Goal: Task Accomplishment & Management: Manage account settings

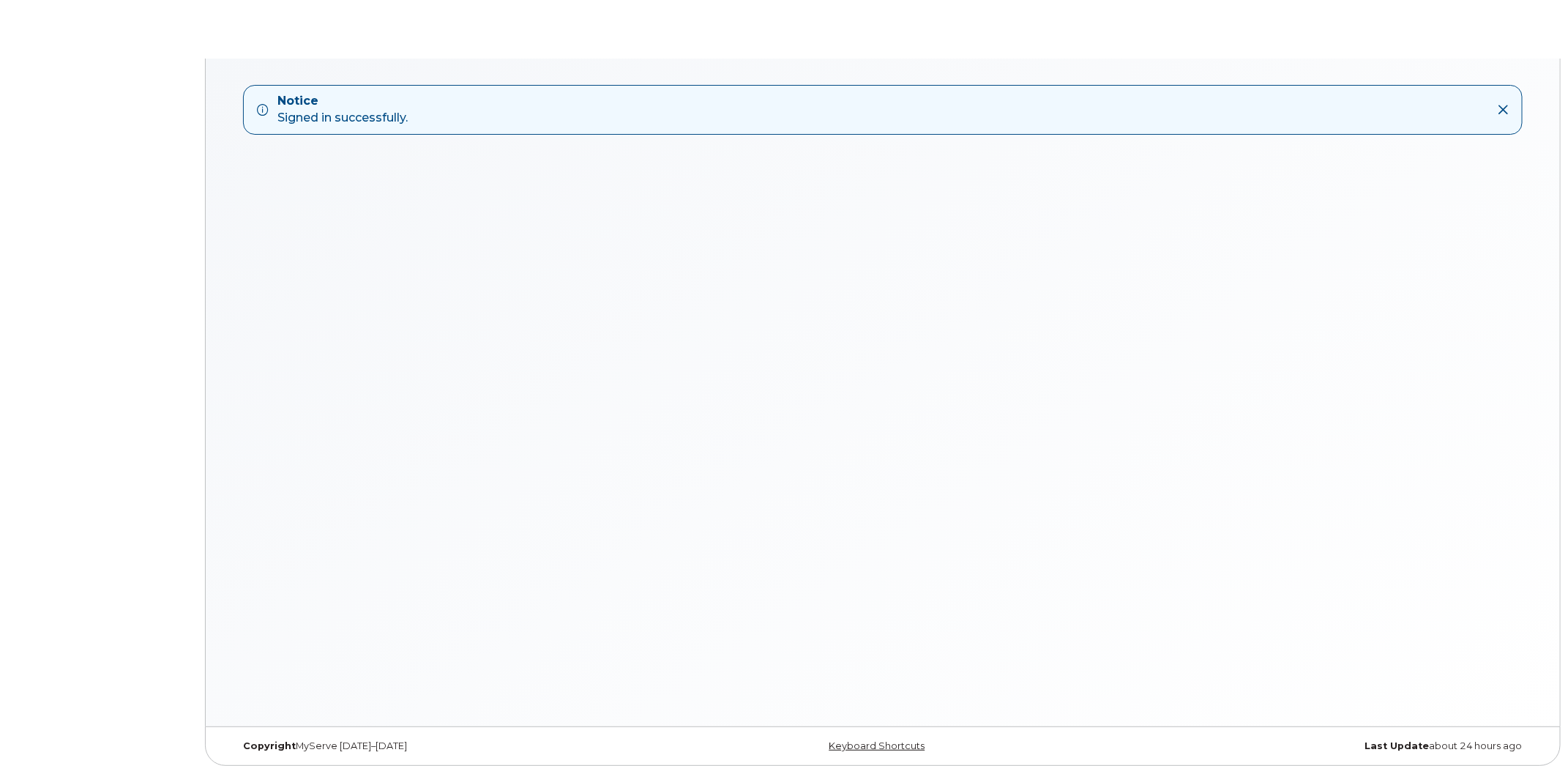
click at [1497, 107] on icon at bounding box center [1503, 110] width 12 height 12
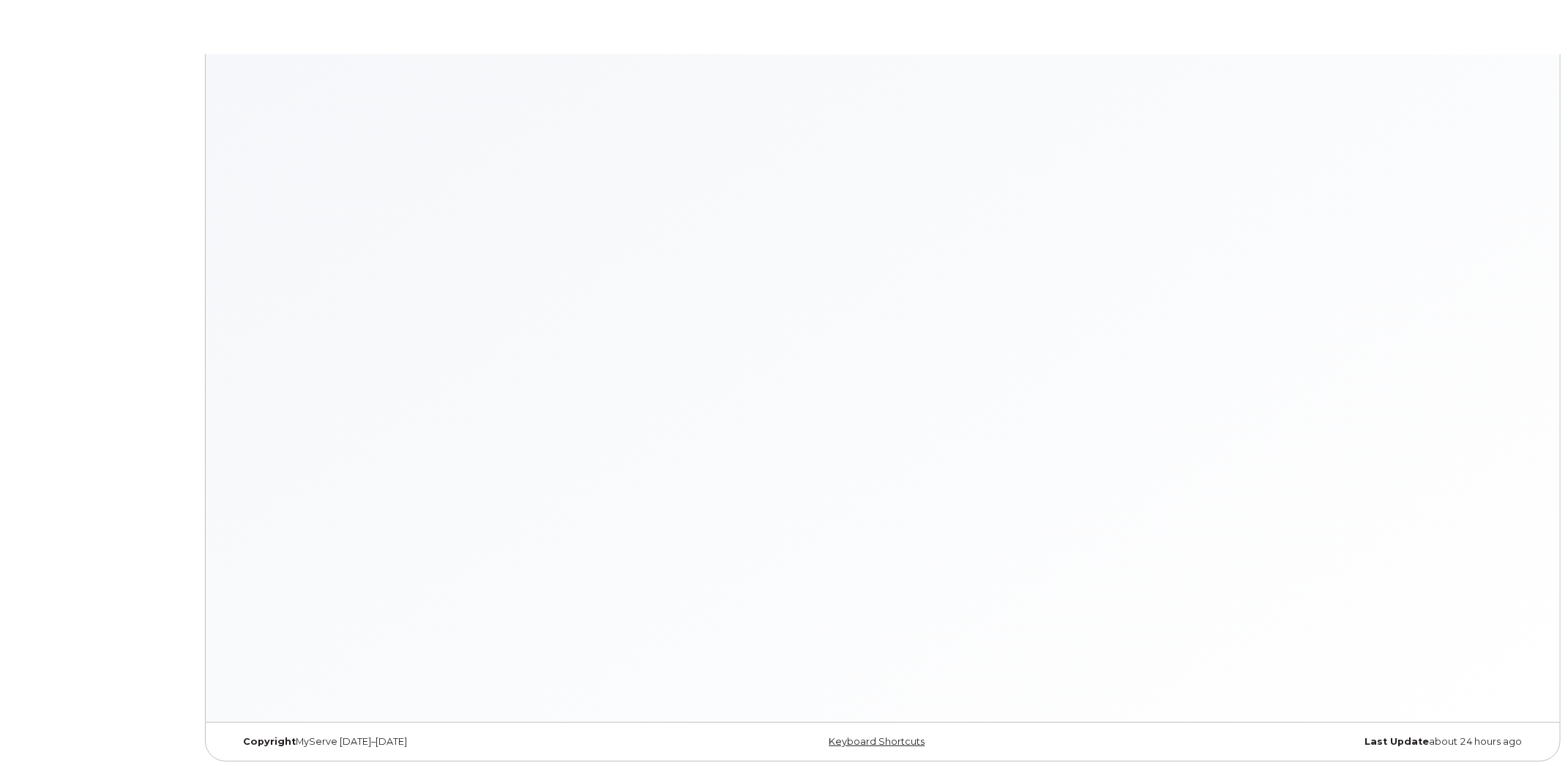
scroll to position [7, 0]
click at [887, 733] on link "Keyboard Shortcuts" at bounding box center [877, 739] width 96 height 12
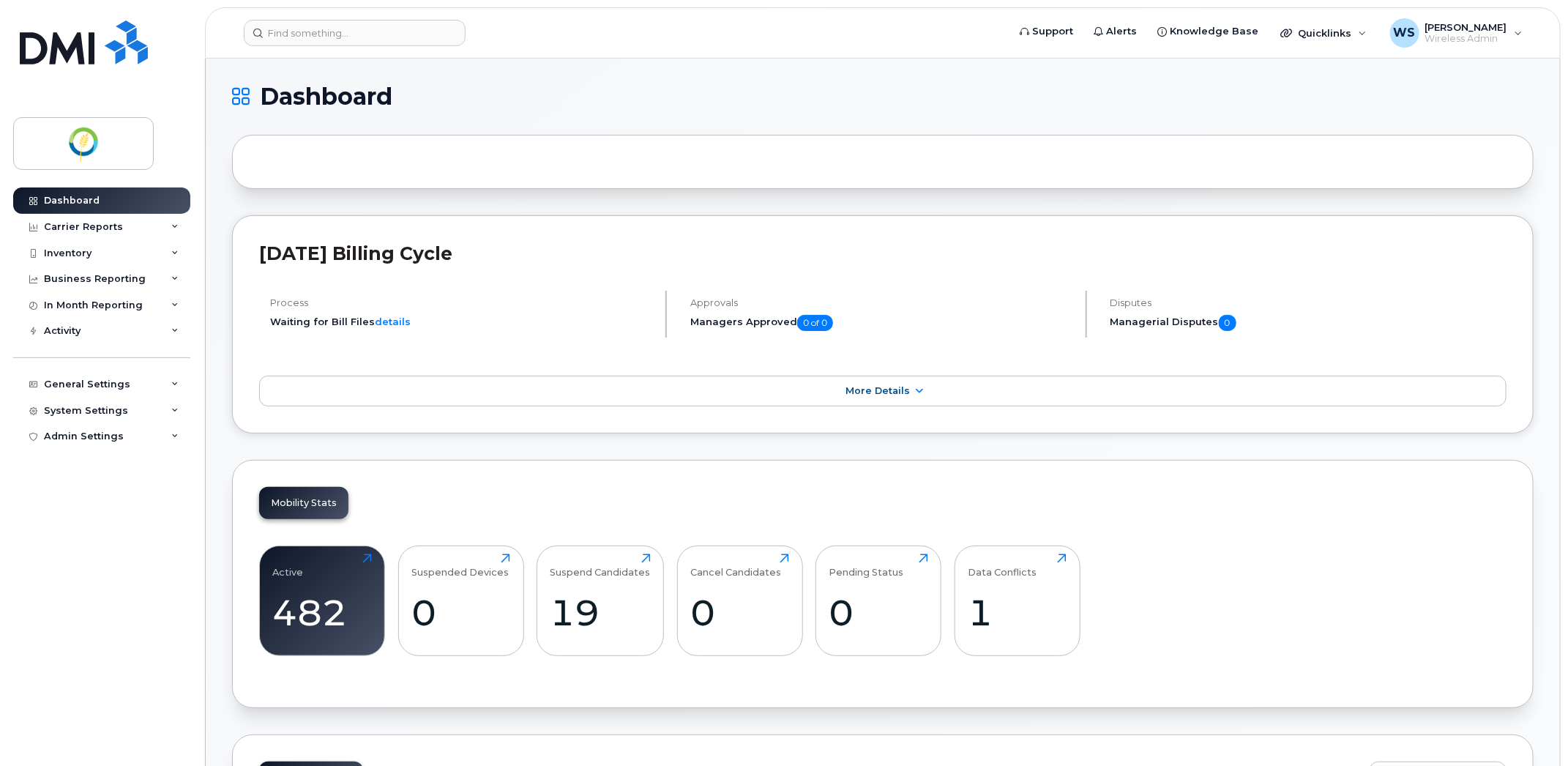
click at [630, 706] on div "Mobility Stats Active 482 Click to view more Suspended Devices 0 Click to view …" at bounding box center [883, 584] width 1301 height 248
click at [339, 35] on input at bounding box center [354, 33] width 222 height 26
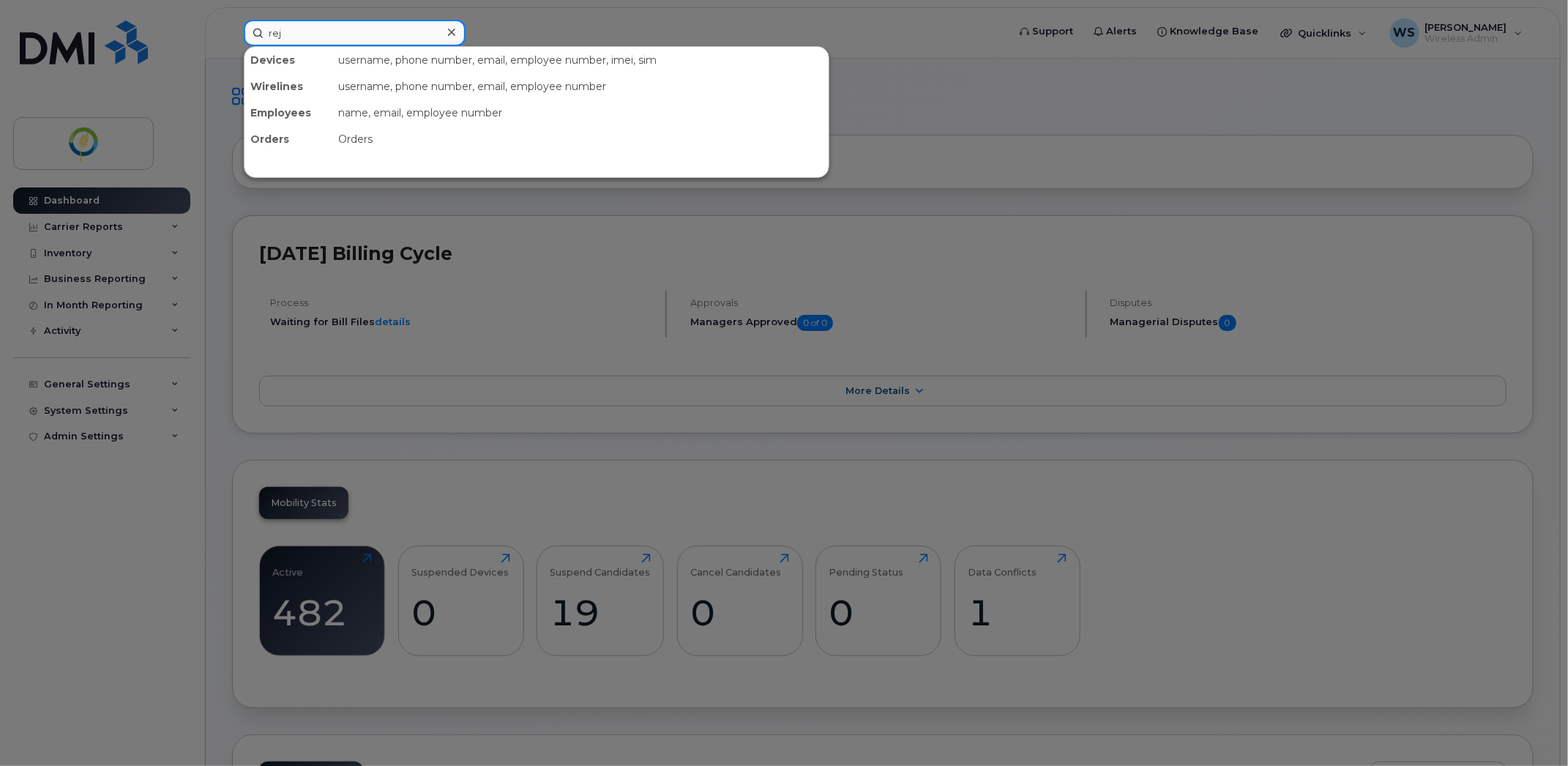
type input "rej"
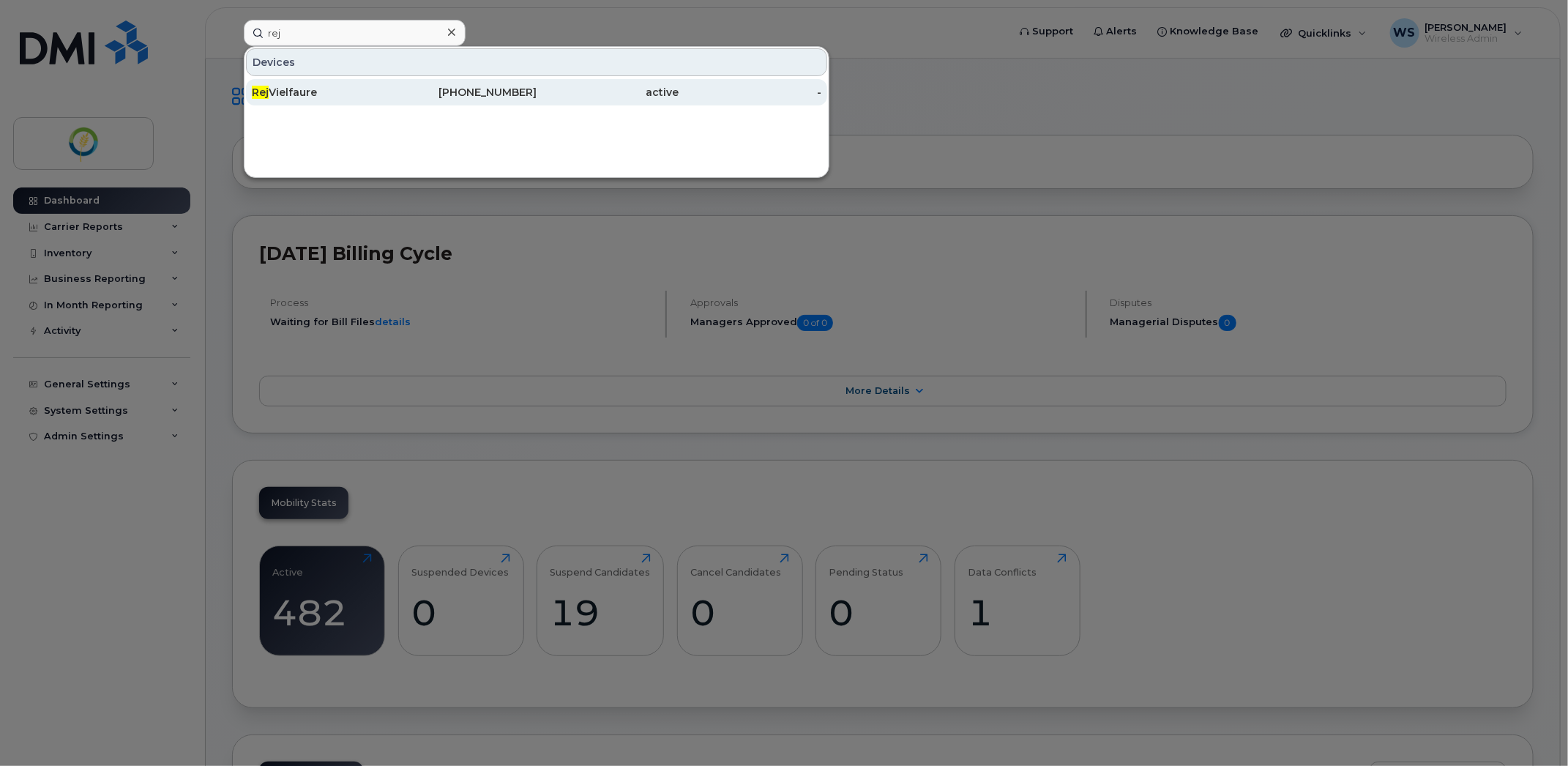
click at [376, 100] on div "Rej Vielfaure" at bounding box center [323, 93] width 142 height 26
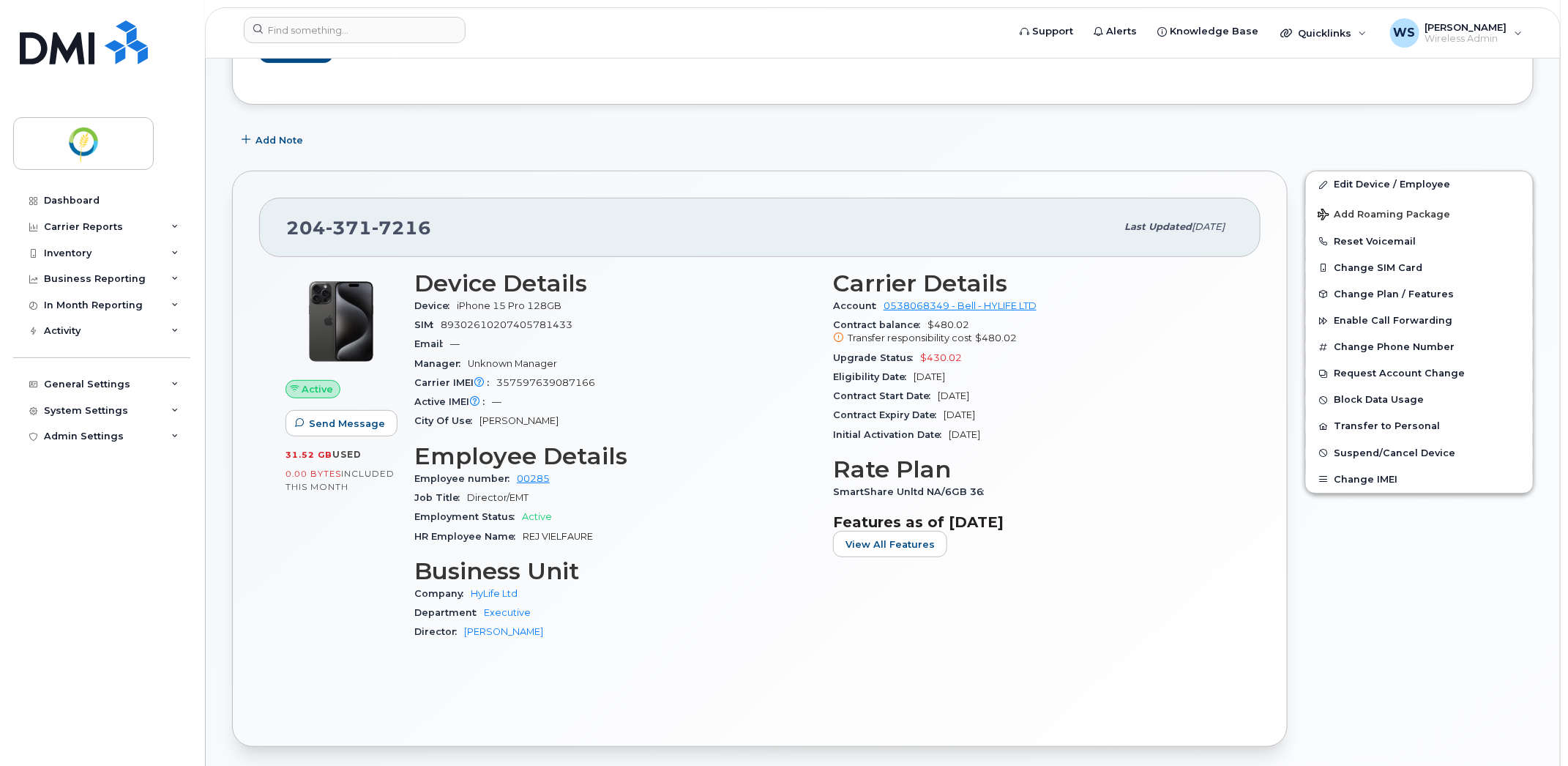
scroll to position [275, 0]
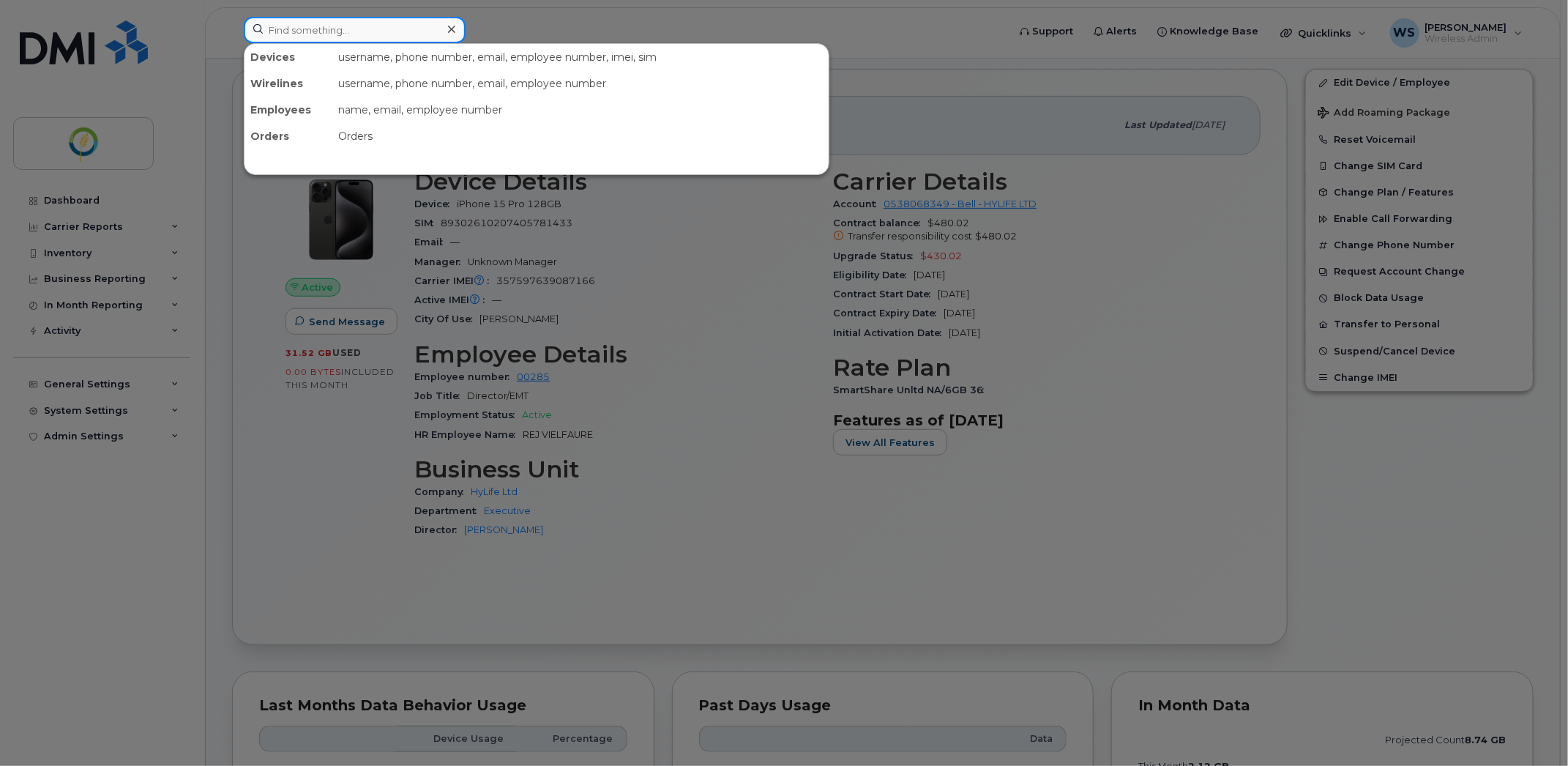
click at [320, 29] on input at bounding box center [354, 30] width 222 height 26
type input "tyler"
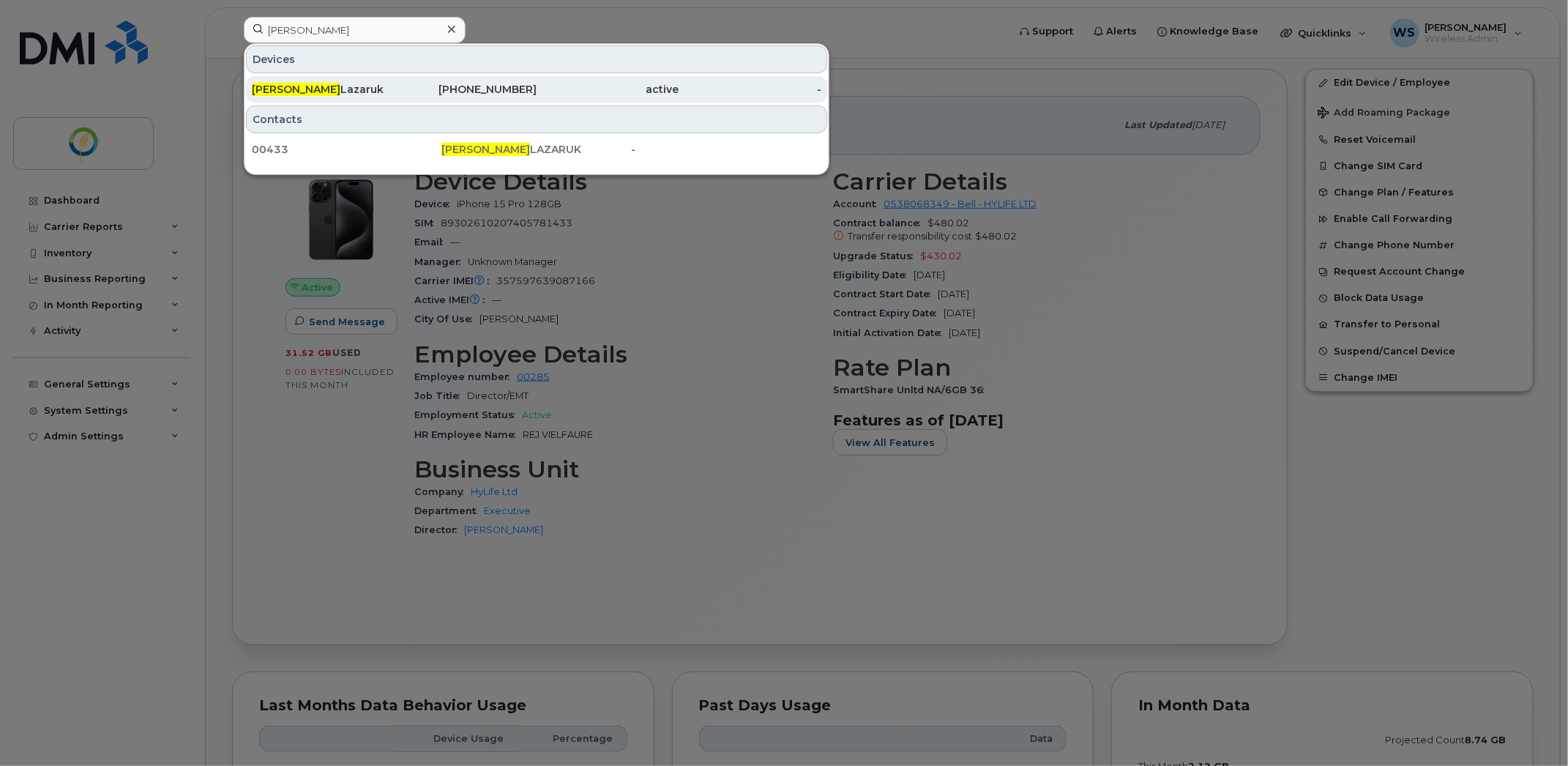
click at [315, 97] on div "Tyler Lazaruk" at bounding box center [323, 89] width 142 height 15
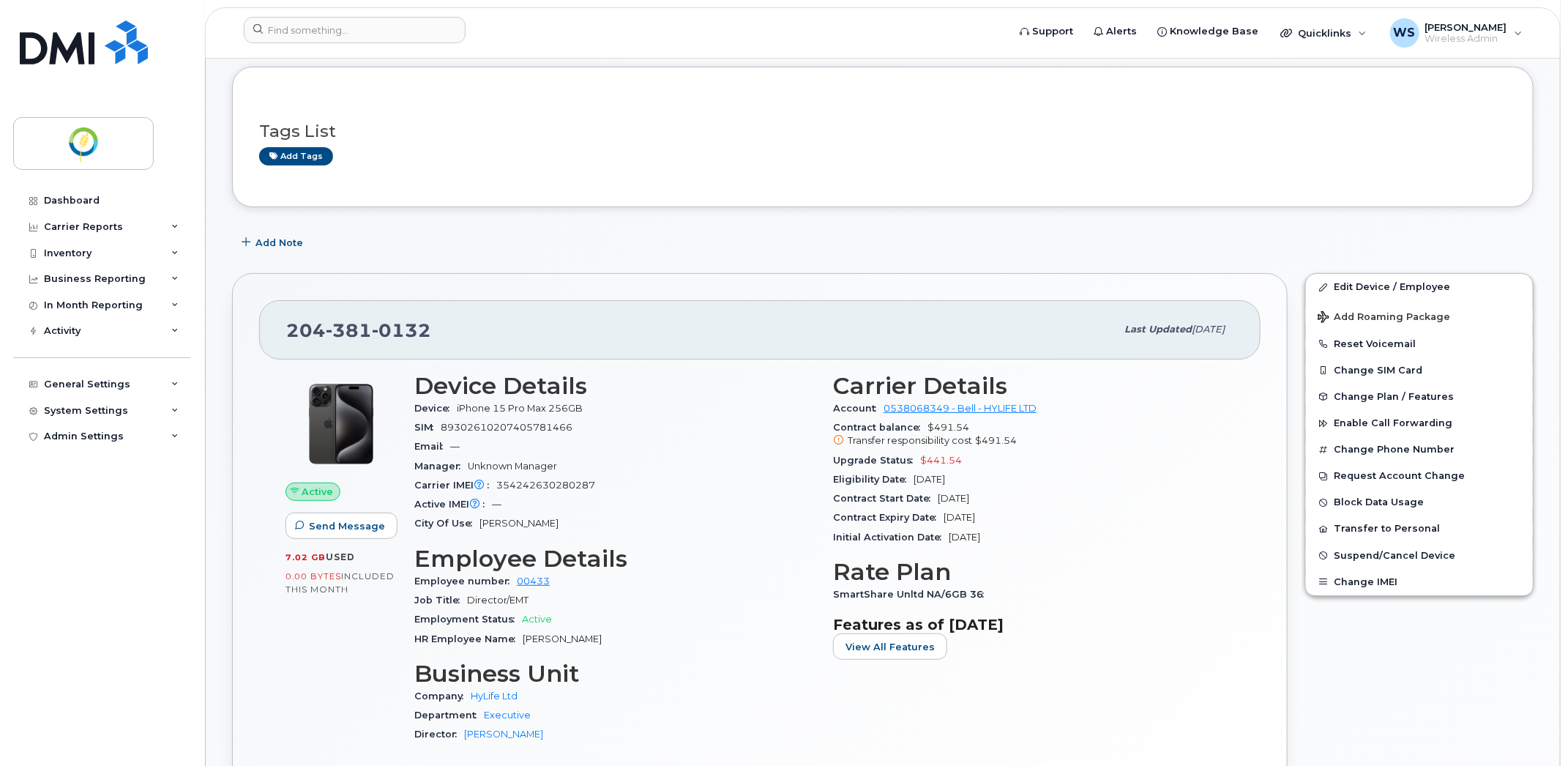
scroll to position [92, 0]
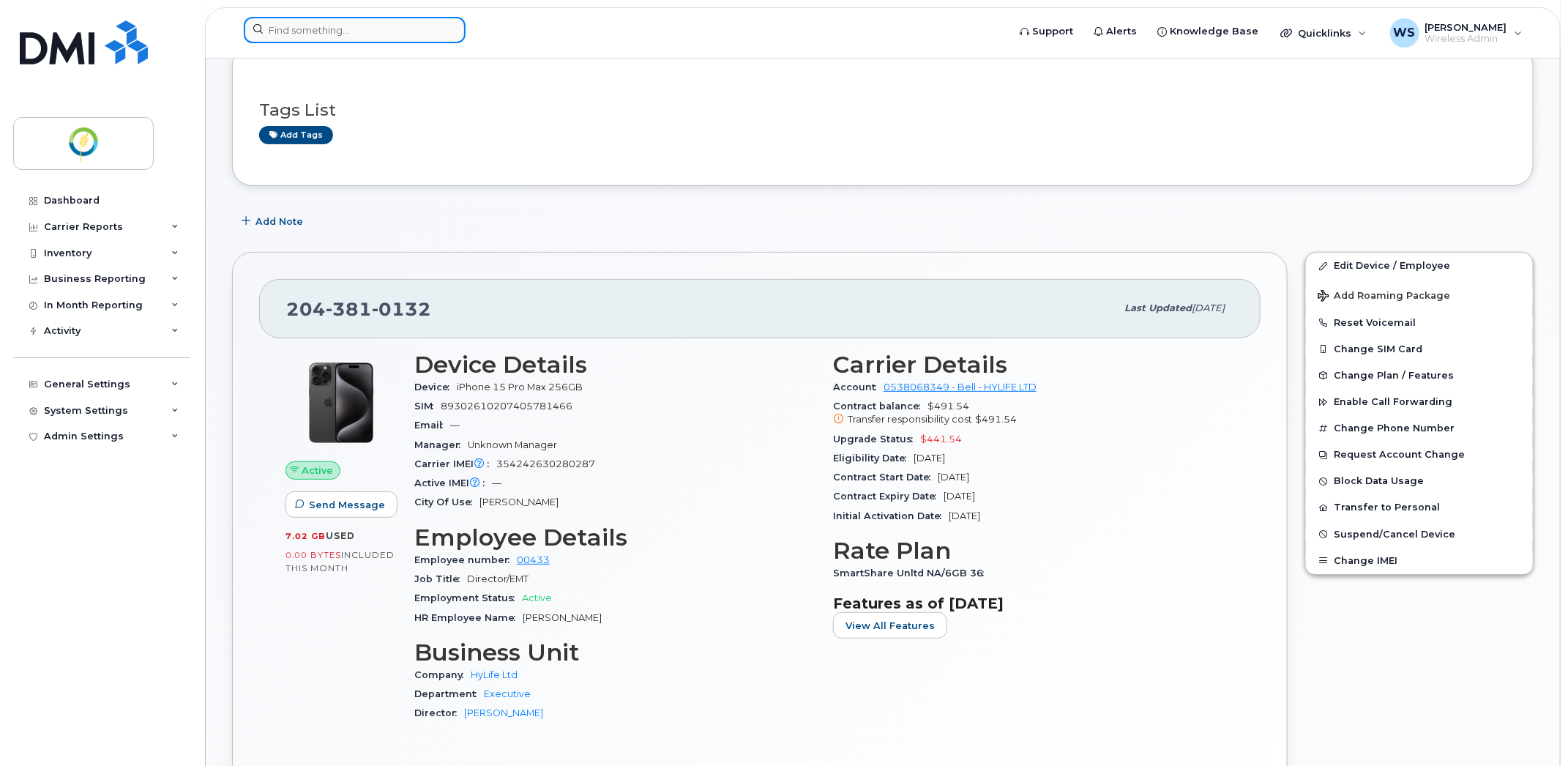
click at [334, 30] on input at bounding box center [354, 30] width 222 height 26
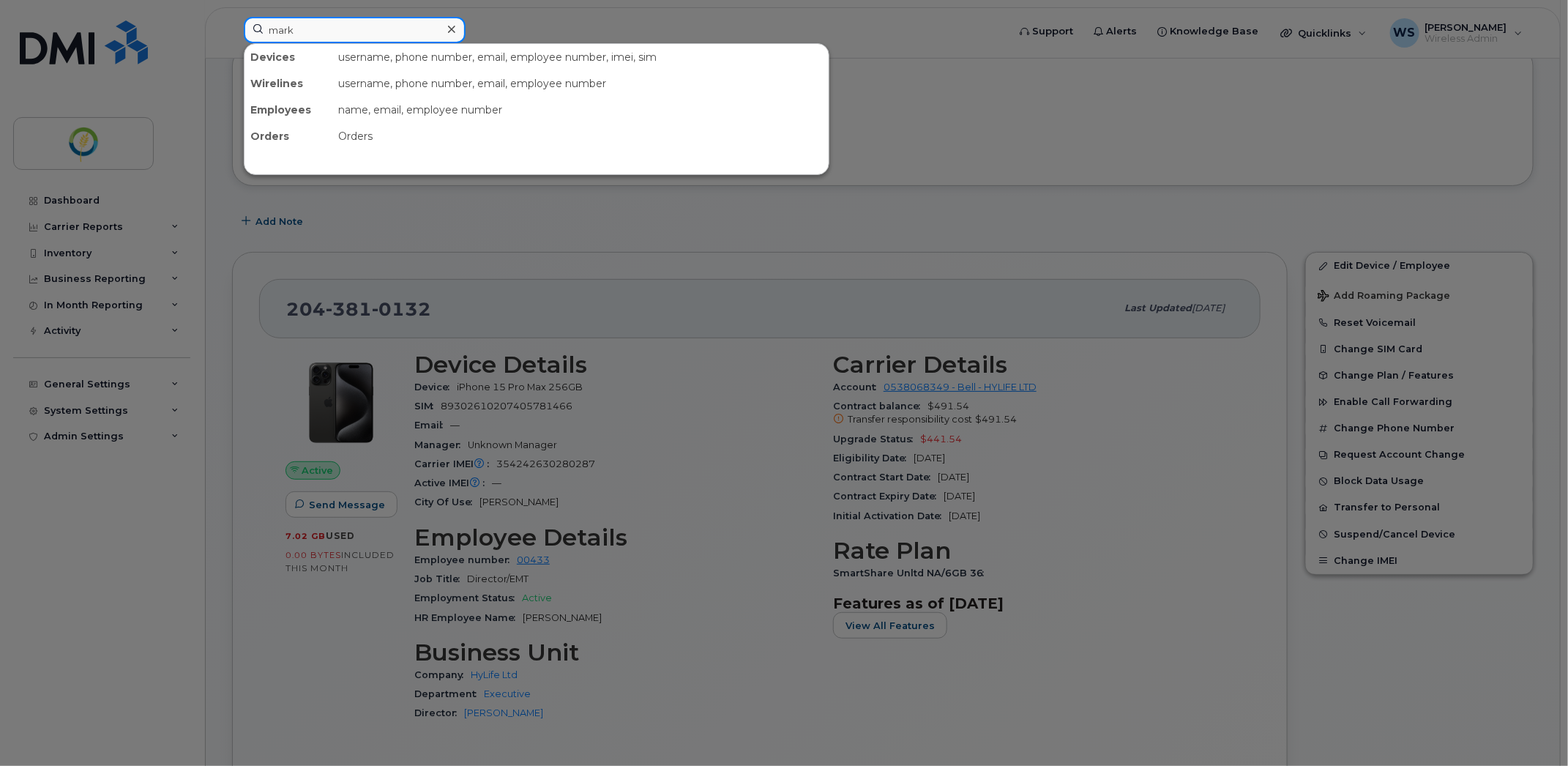
type input "mark"
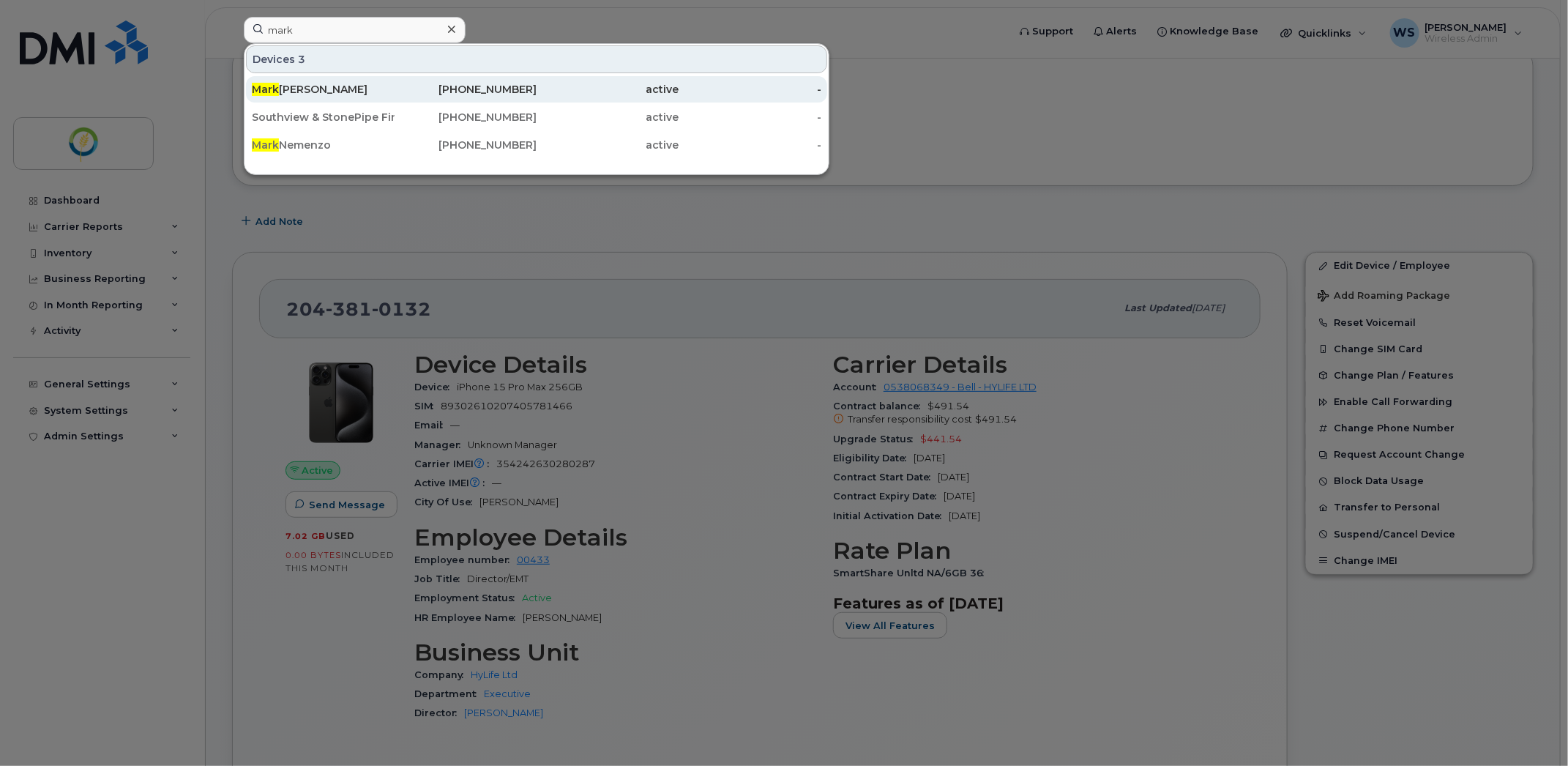
click at [319, 89] on div "Mark Peters" at bounding box center [323, 89] width 142 height 15
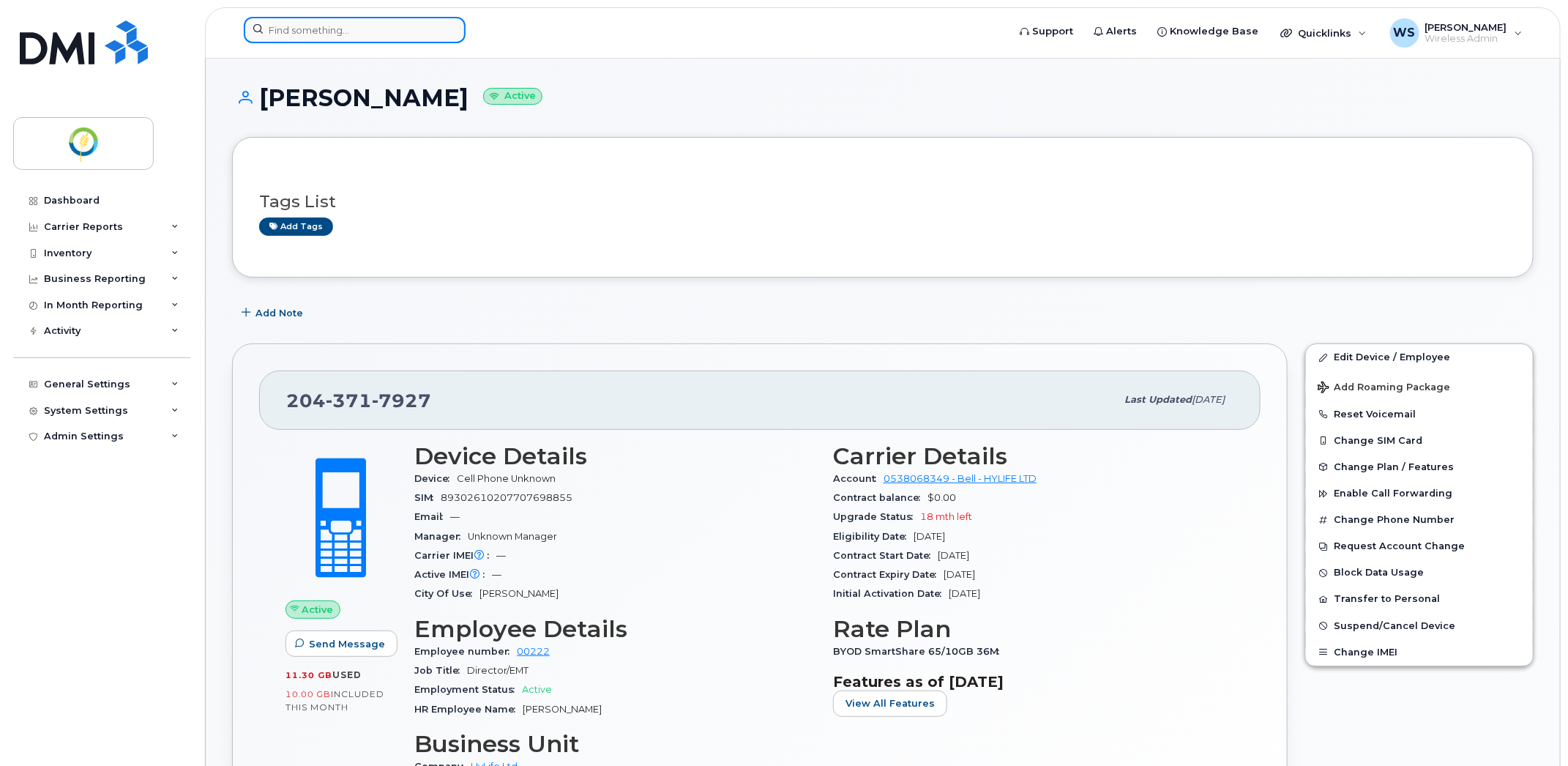
click at [353, 28] on input at bounding box center [354, 30] width 222 height 26
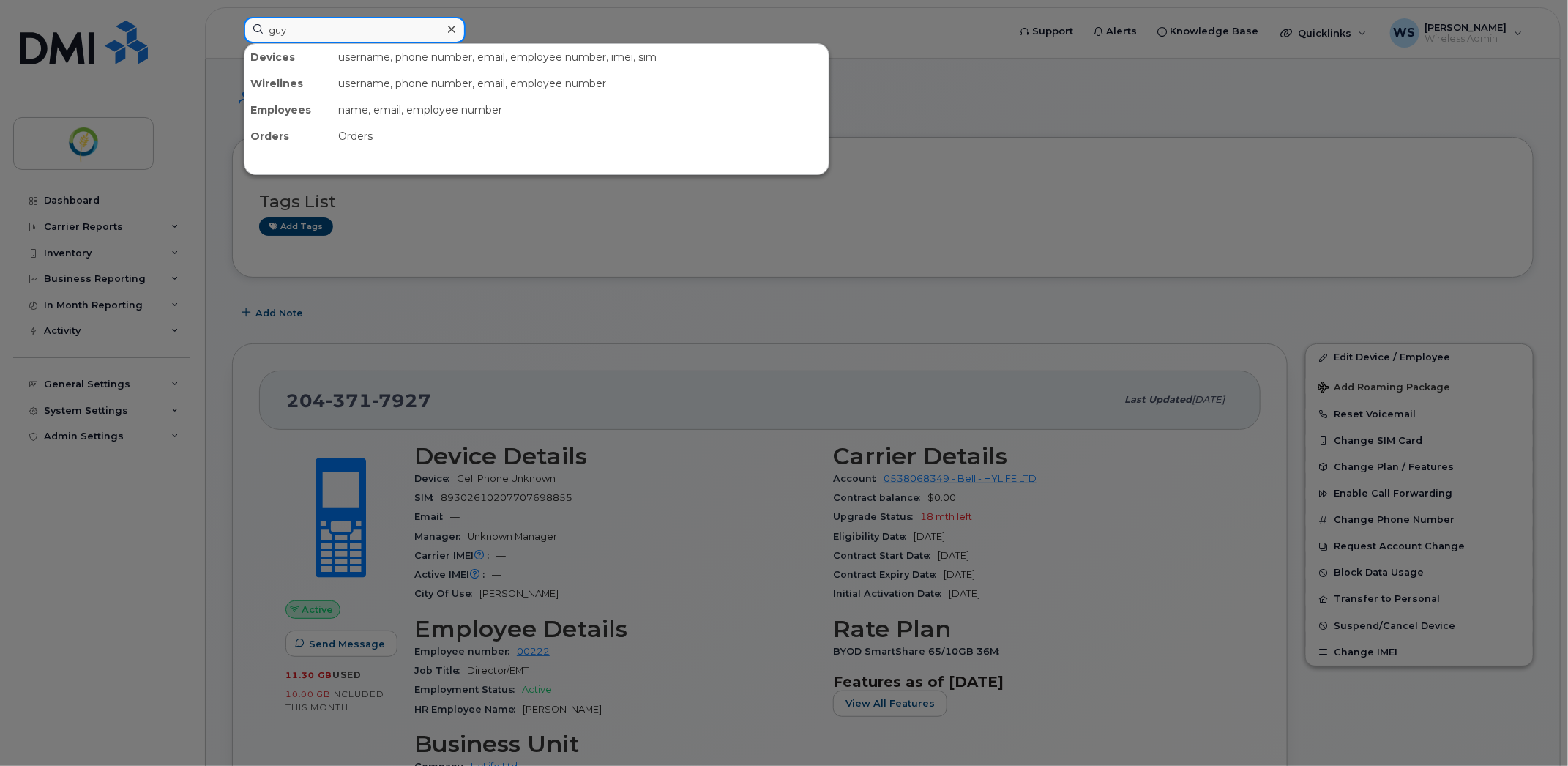
type input "guy"
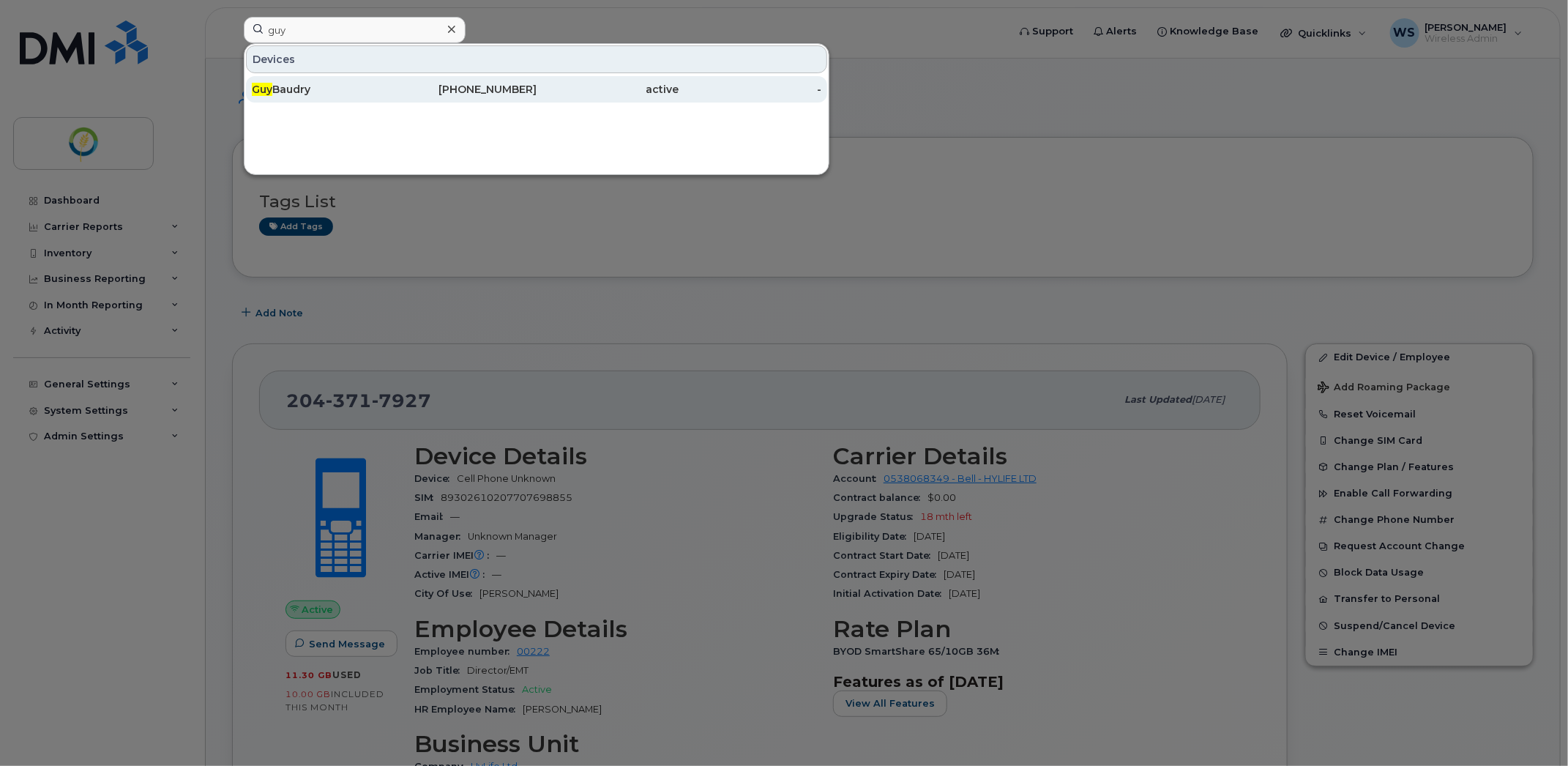
click at [275, 83] on div "Guy Baudry" at bounding box center [323, 89] width 142 height 15
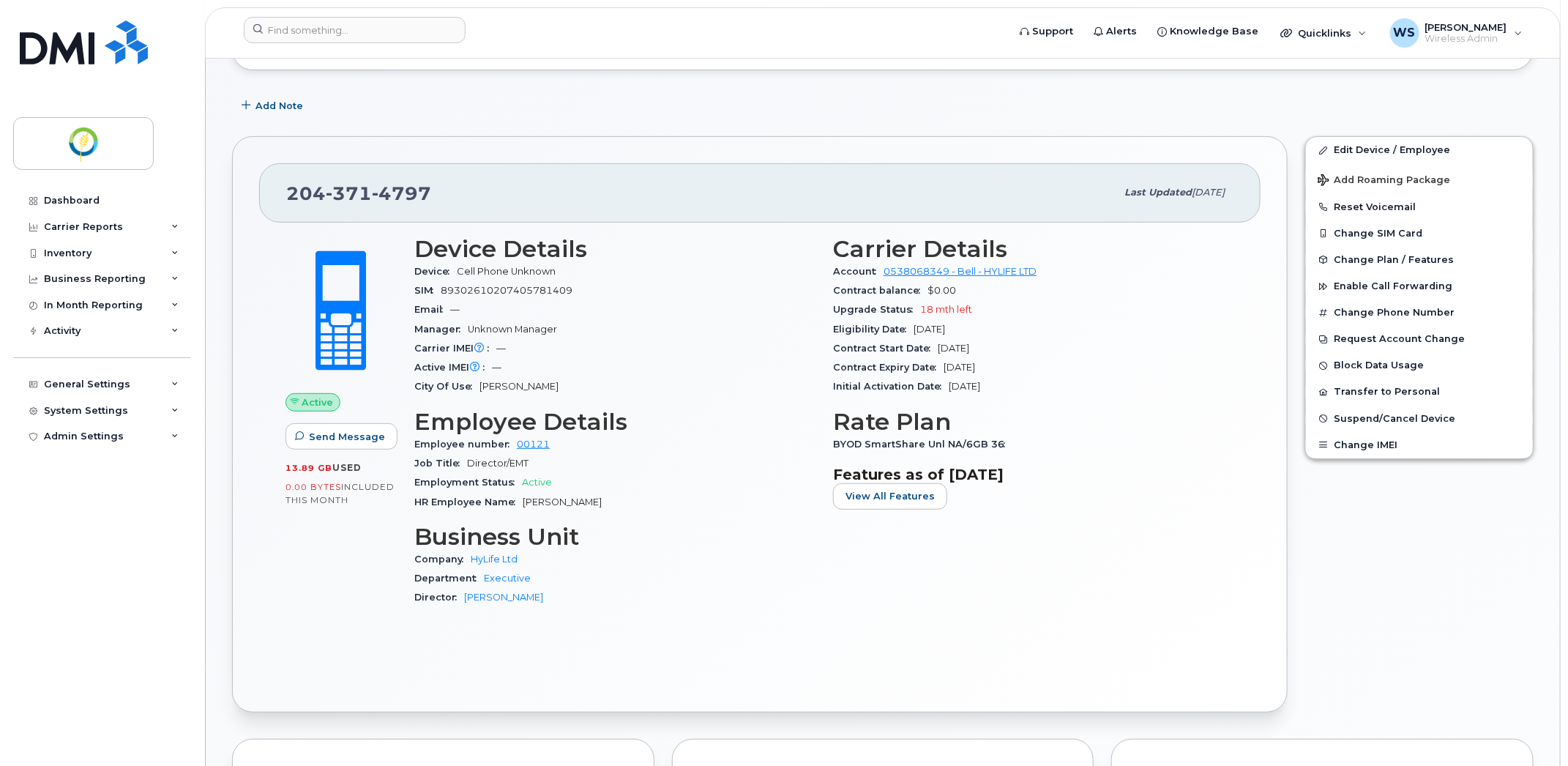
scroll to position [275, 0]
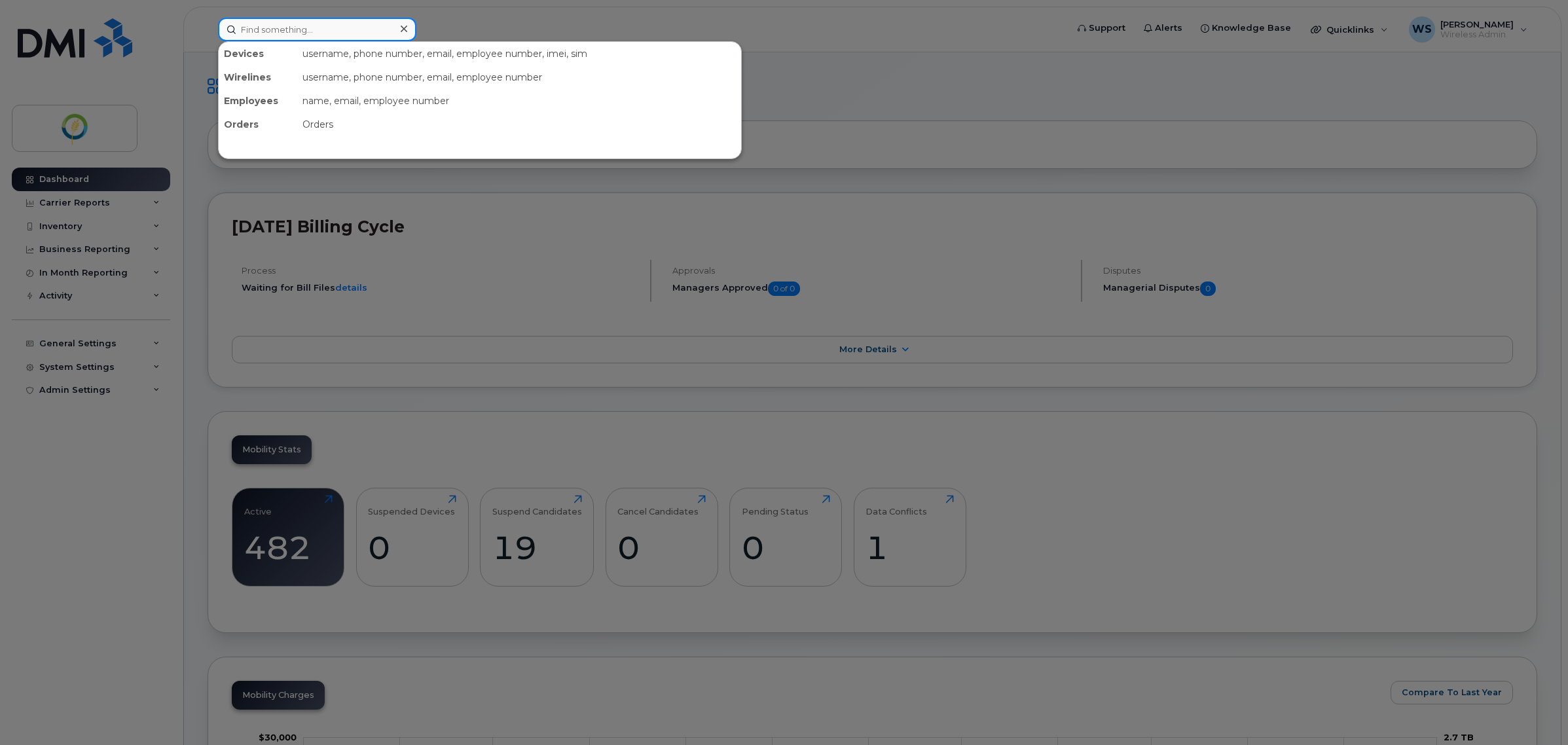
click at [263, 35] on input at bounding box center [317, 30] width 198 height 24
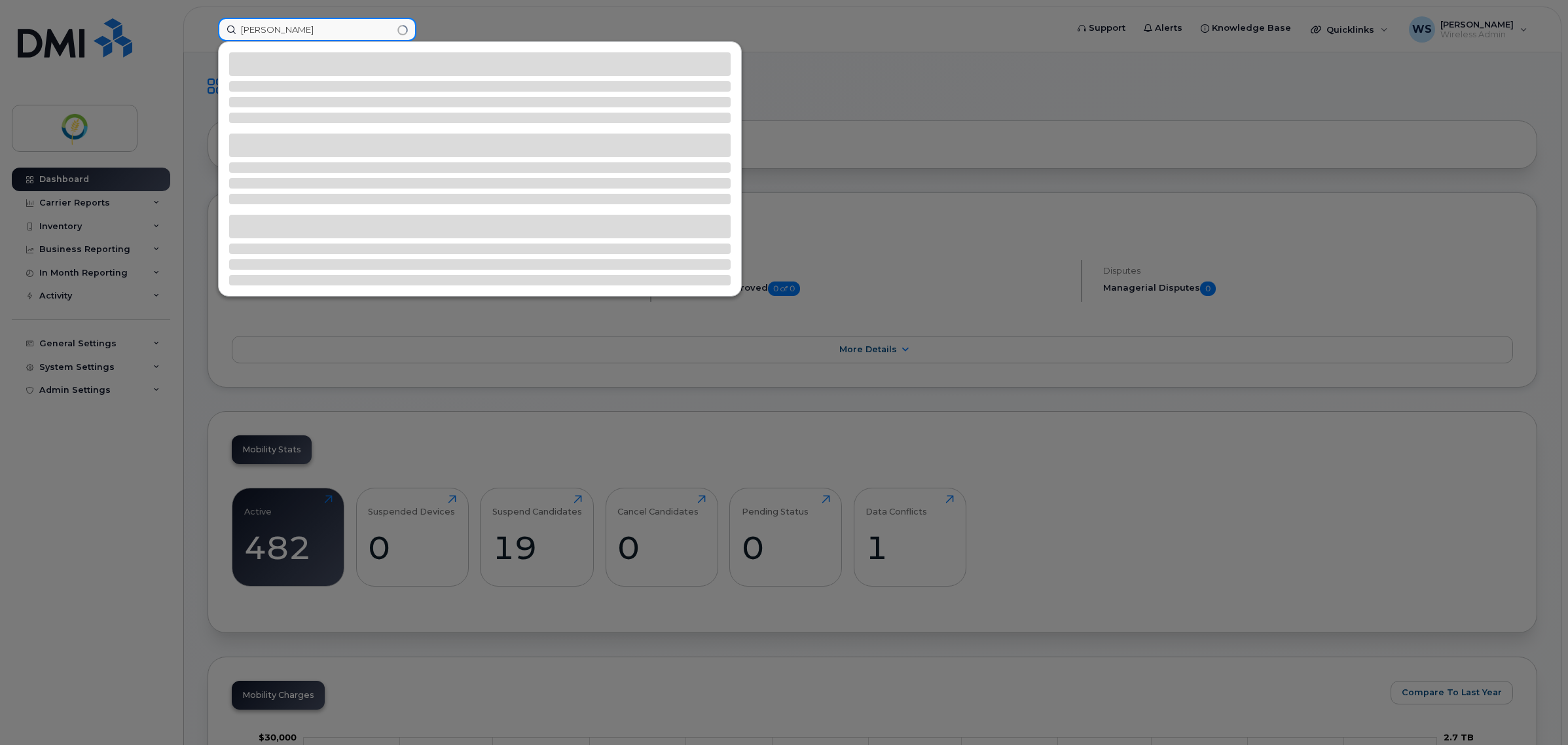
type input "shelly"
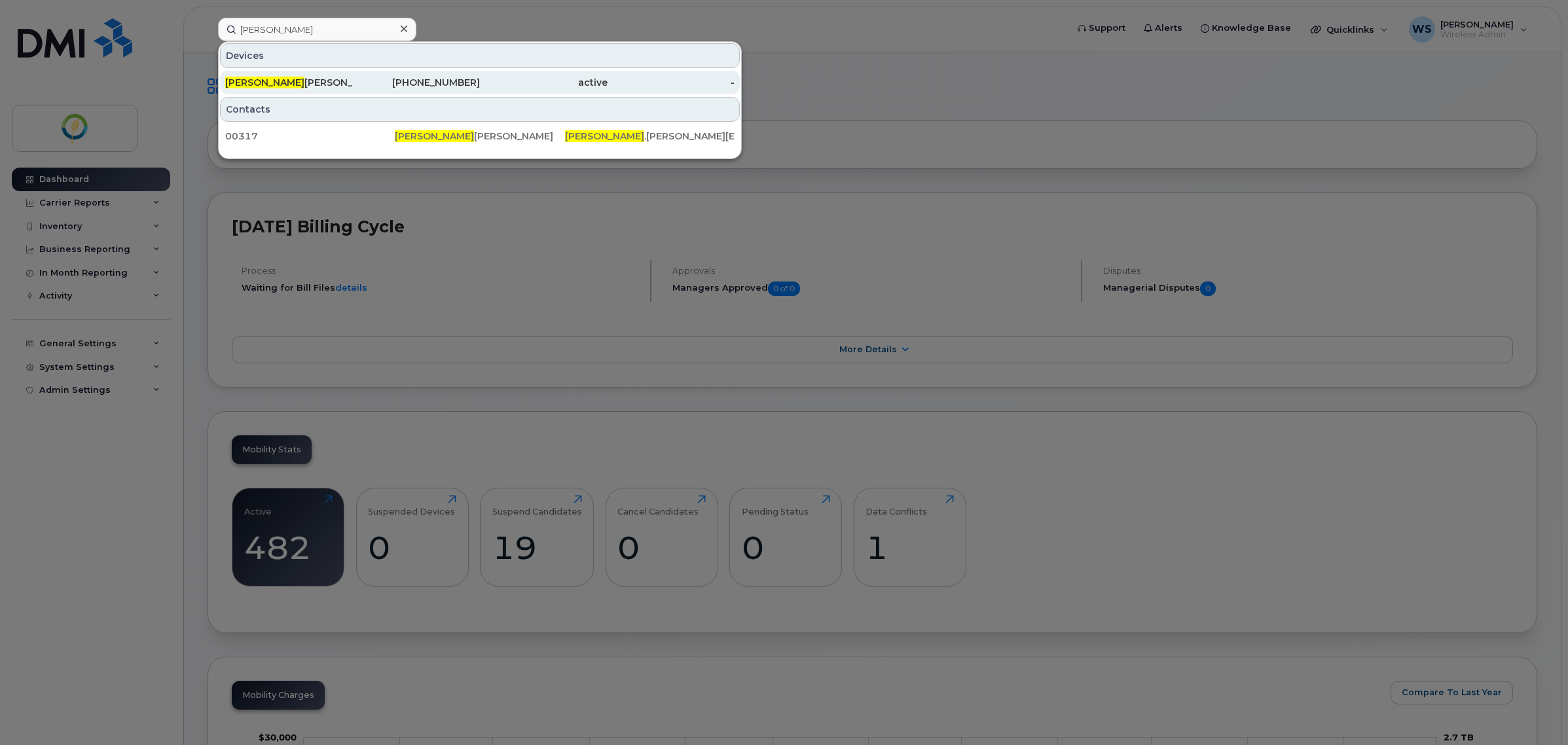
click at [285, 90] on div "Shelly Ann Williams" at bounding box center [289, 83] width 127 height 24
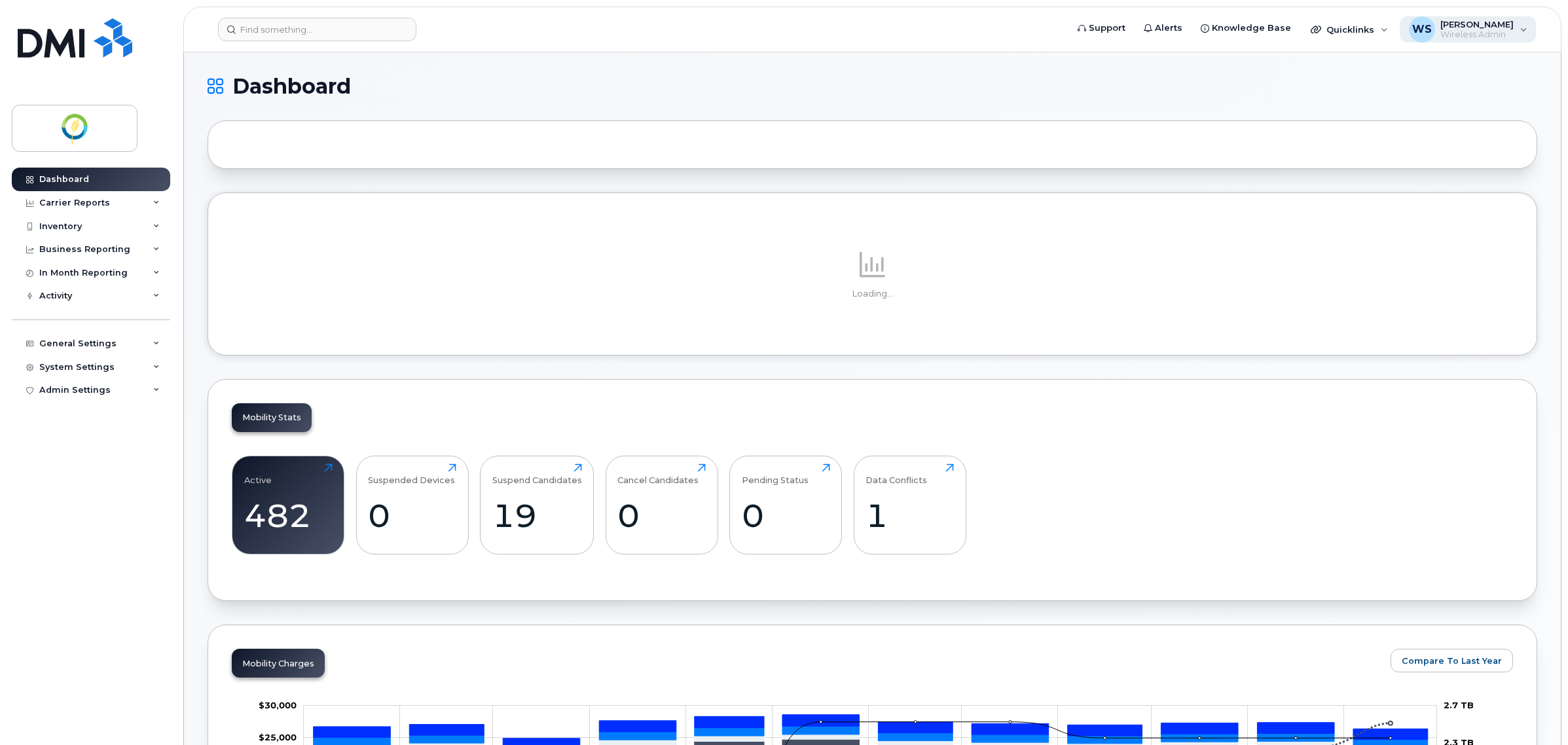
click at [1474, 30] on span "Wireless Admin" at bounding box center [1476, 35] width 73 height 10
click at [1427, 138] on div "Sign out" at bounding box center [1441, 135] width 189 height 24
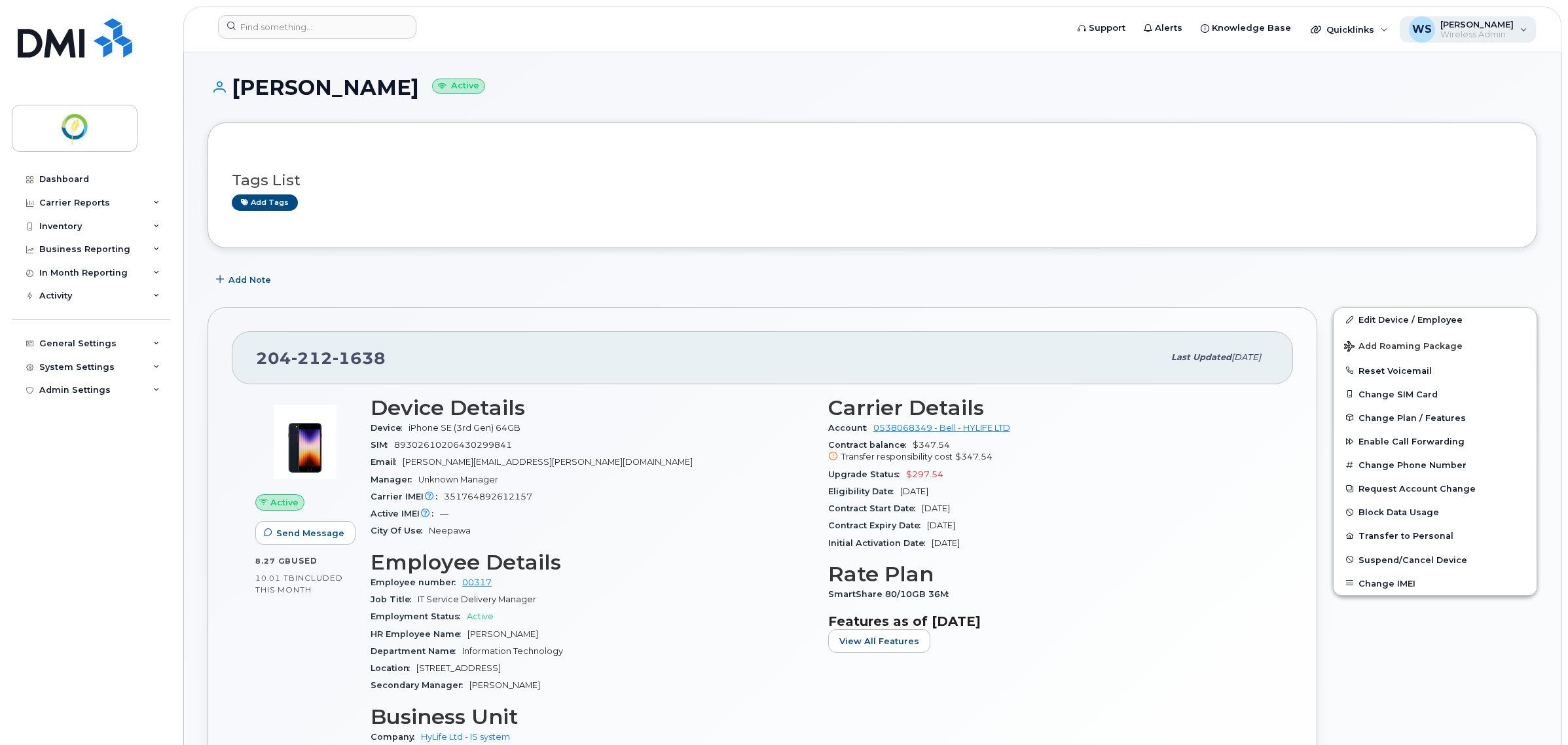
click at [1461, 27] on span "[PERSON_NAME]" at bounding box center [1476, 24] width 73 height 10
click at [1390, 126] on div "Sign out" at bounding box center [1441, 129] width 189 height 24
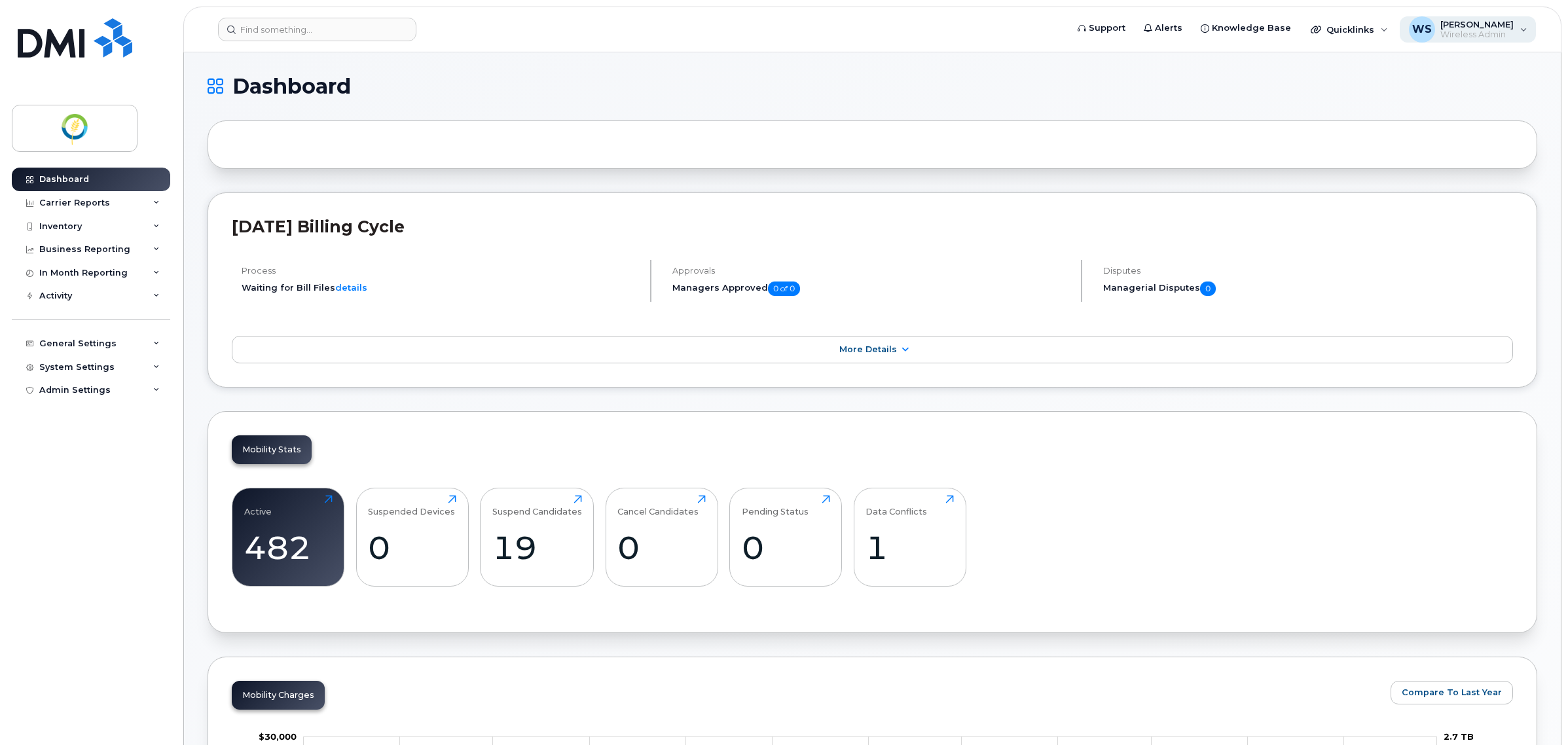
click at [1498, 26] on span "[PERSON_NAME]" at bounding box center [1476, 24] width 73 height 10
click at [1421, 136] on div "Sign out" at bounding box center [1441, 135] width 189 height 24
click at [1467, 34] on span "Wireless Admin" at bounding box center [1476, 35] width 73 height 10
click at [1399, 143] on div "Sign out" at bounding box center [1441, 135] width 189 height 24
